Goal: Task Accomplishment & Management: Use online tool/utility

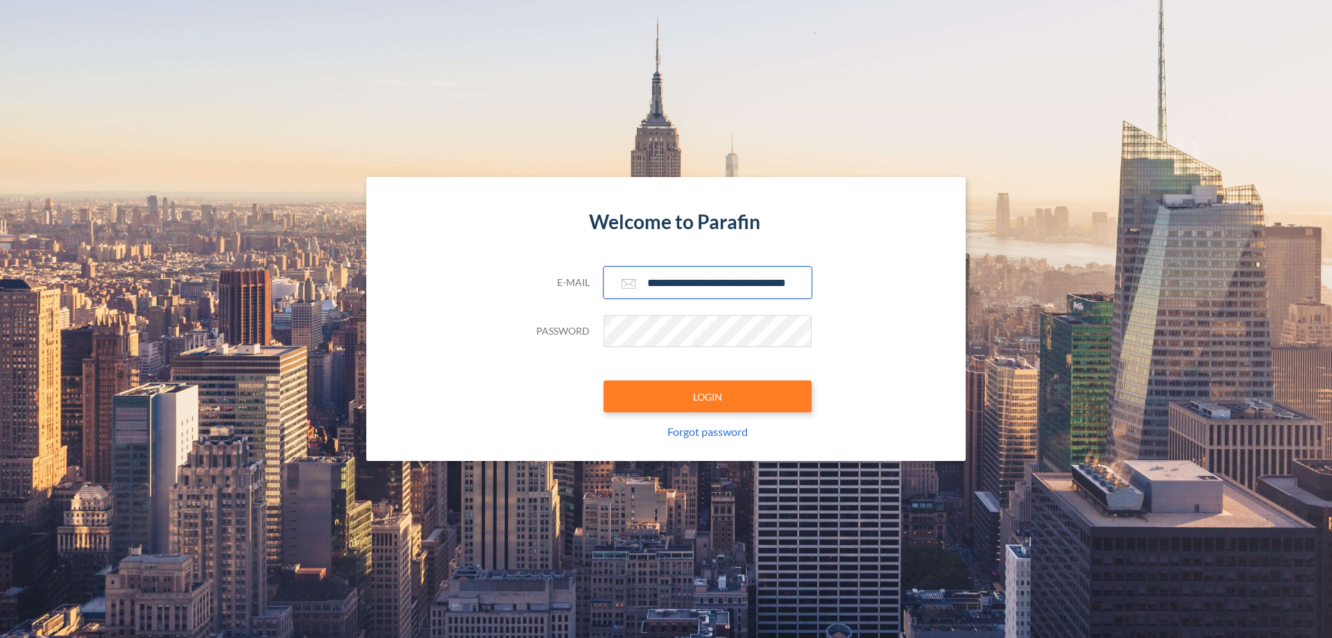
scroll to position [0, 22]
type input "**********"
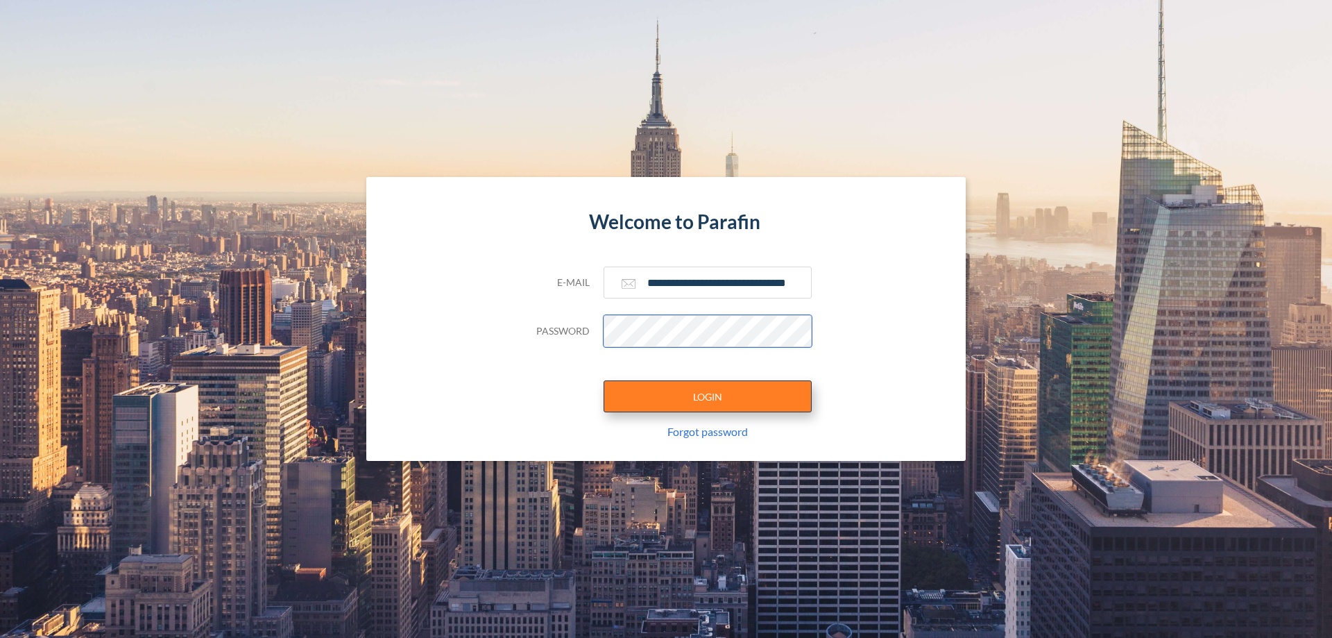
scroll to position [0, 0]
click at [708, 396] on button "LOGIN" at bounding box center [708, 396] width 208 height 32
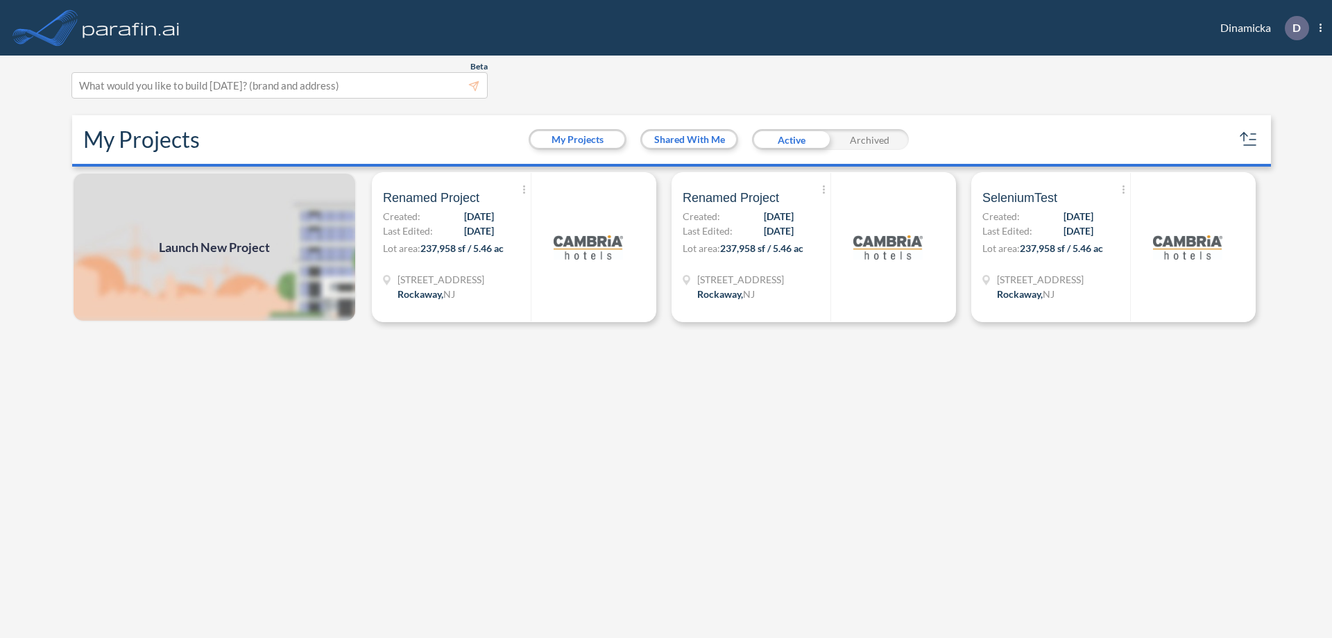
scroll to position [3, 0]
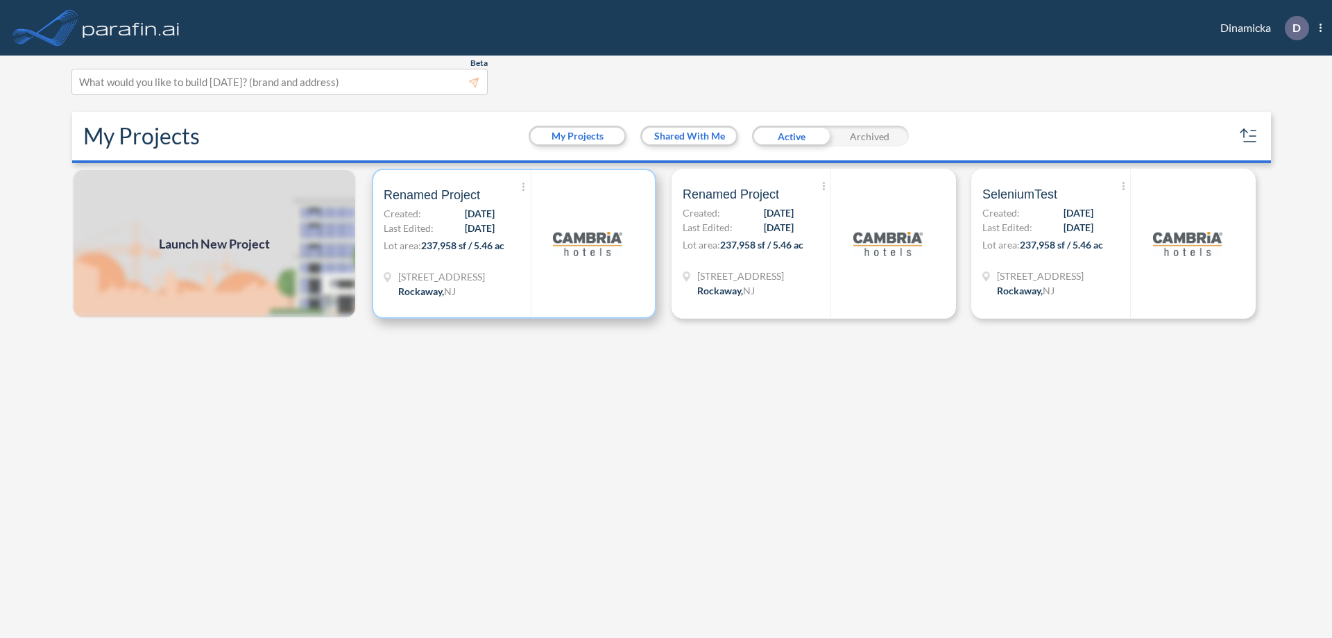
click at [514, 244] on p "Lot area: 237,958 sf / 5.46 ac" at bounding box center [457, 248] width 147 height 20
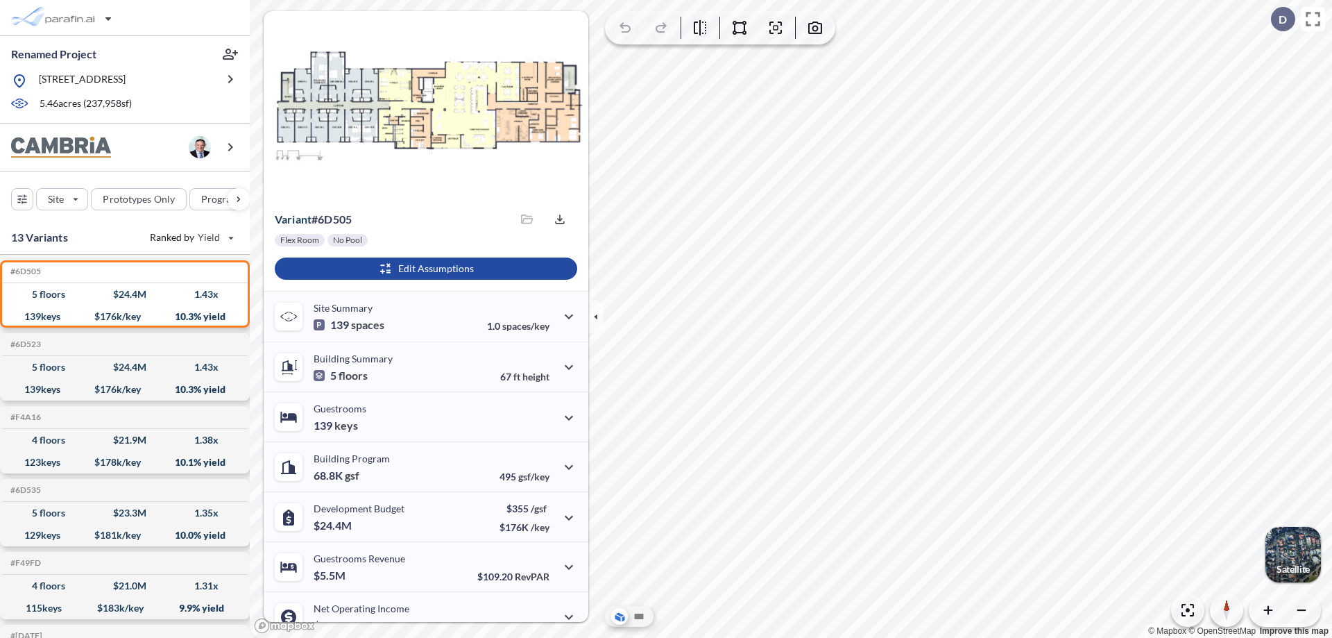
scroll to position [70, 0]
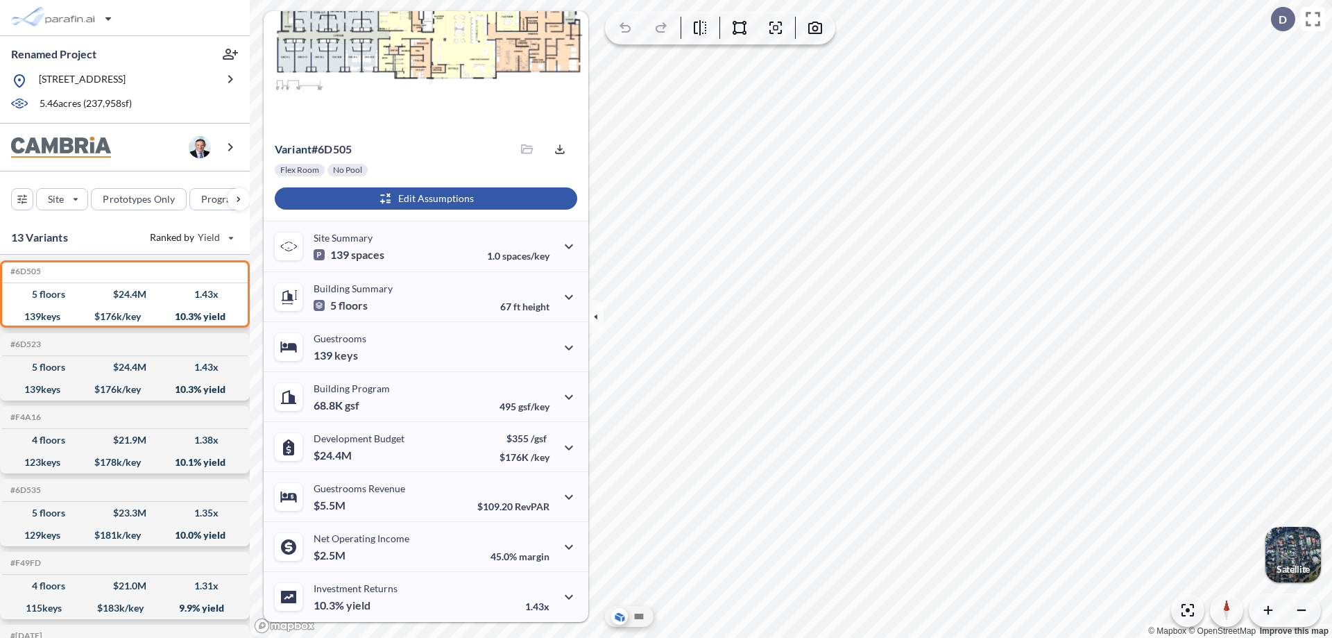
click at [424, 198] on div "button" at bounding box center [426, 198] width 303 height 22
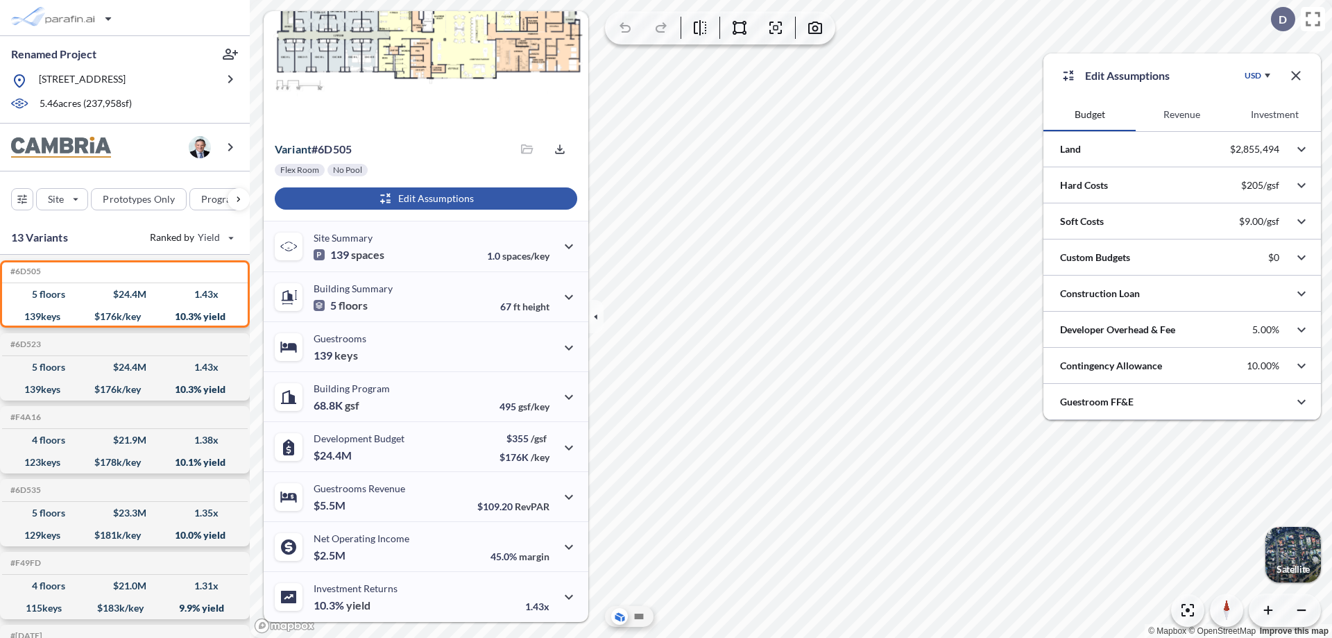
click at [1182, 114] on button "Revenue" at bounding box center [1182, 114] width 92 height 33
